Goal: Download file/media

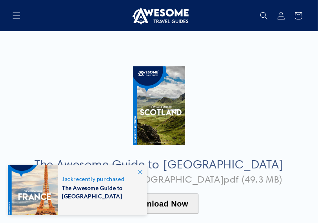
click at [158, 192] on button "Download Now" at bounding box center [159, 203] width 79 height 20
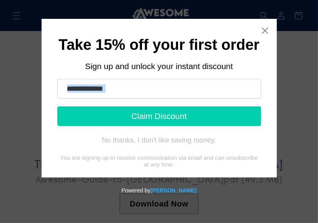
drag, startPoint x: 265, startPoint y: 109, endPoint x: 254, endPoint y: 91, distance: 21.1
click at [254, 91] on div "Take 15% off your first order Sign up and unlock your instant discount Claim Di…" at bounding box center [159, 98] width 235 height 158
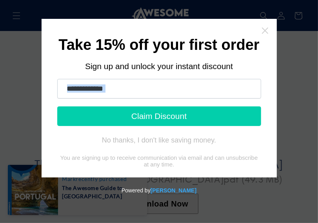
click at [263, 28] on icon "Close widget" at bounding box center [265, 31] width 8 height 8
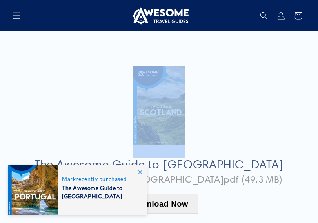
drag, startPoint x: 263, startPoint y: 28, endPoint x: 261, endPoint y: 92, distance: 64.3
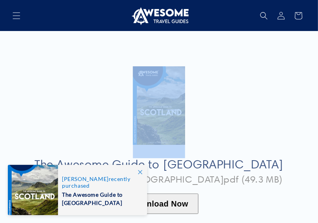
click at [102, 191] on span "The Awesome Guide to [GEOGRAPHIC_DATA]" at bounding box center [100, 197] width 77 height 18
